Goal: Transaction & Acquisition: Subscribe to service/newsletter

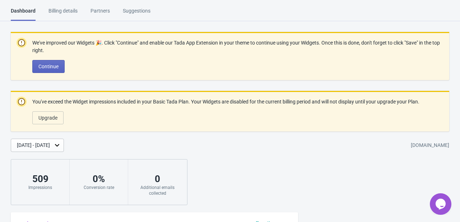
click at [62, 8] on div "Billing details" at bounding box center [62, 13] width 29 height 13
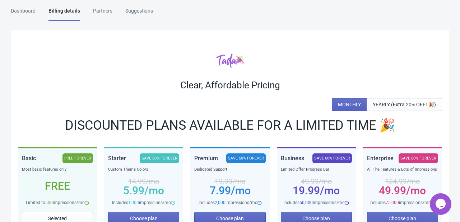
click at [62, 8] on div "Billing details" at bounding box center [64, 14] width 32 height 14
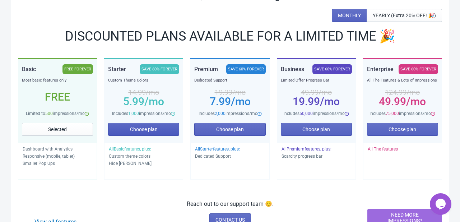
scroll to position [89, 0]
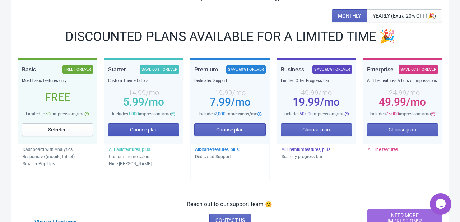
click at [144, 124] on button "Choose plan" at bounding box center [143, 129] width 71 height 13
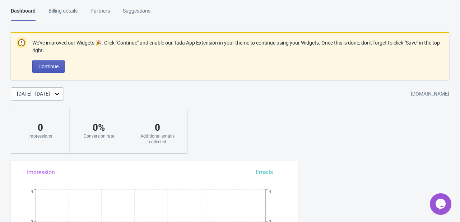
click at [52, 66] on span "Continue" at bounding box center [48, 67] width 20 height 6
